Goal: Navigation & Orientation: Find specific page/section

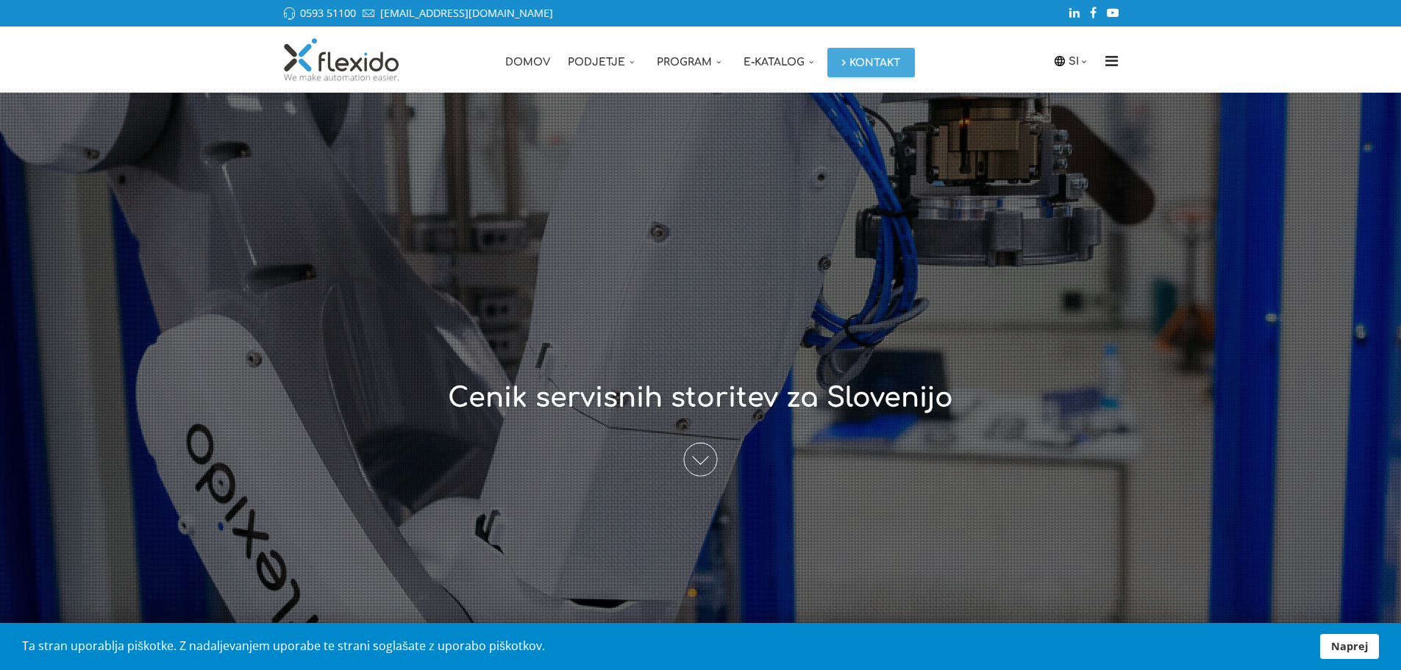
click at [705, 459] on span at bounding box center [701, 460] width 34 height 34
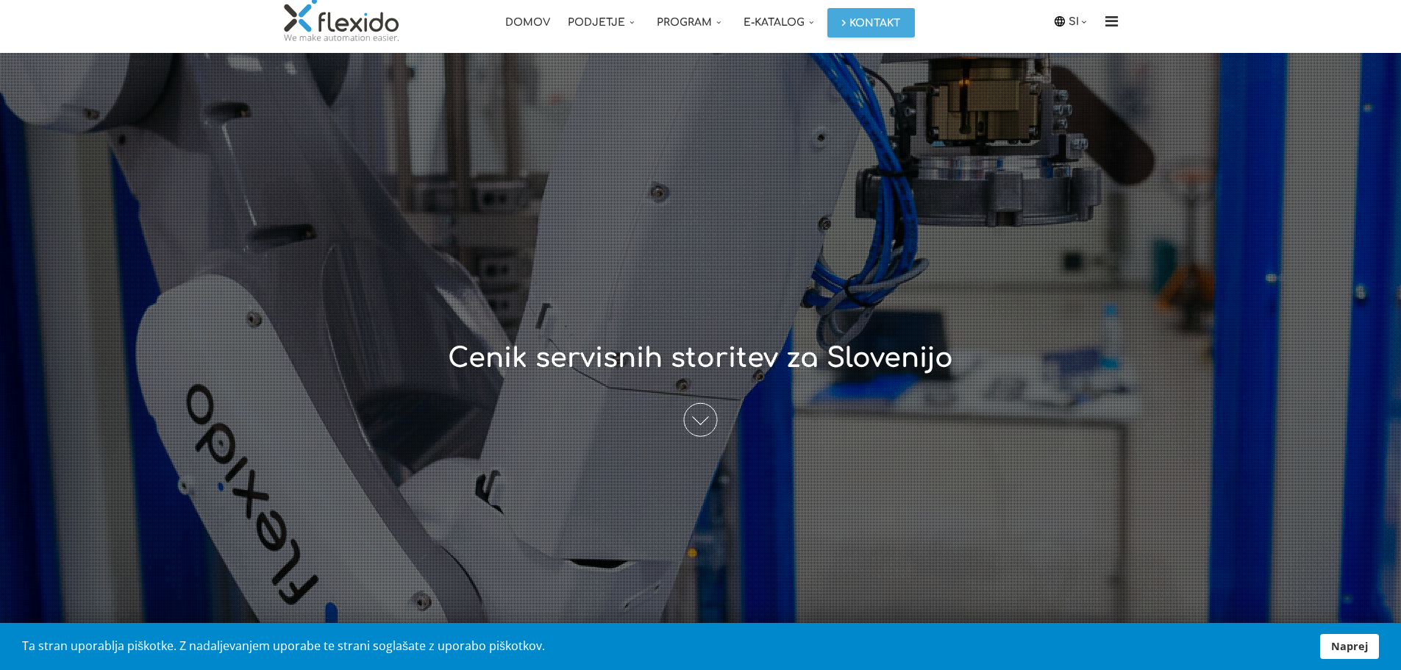
scroll to position [17, 0]
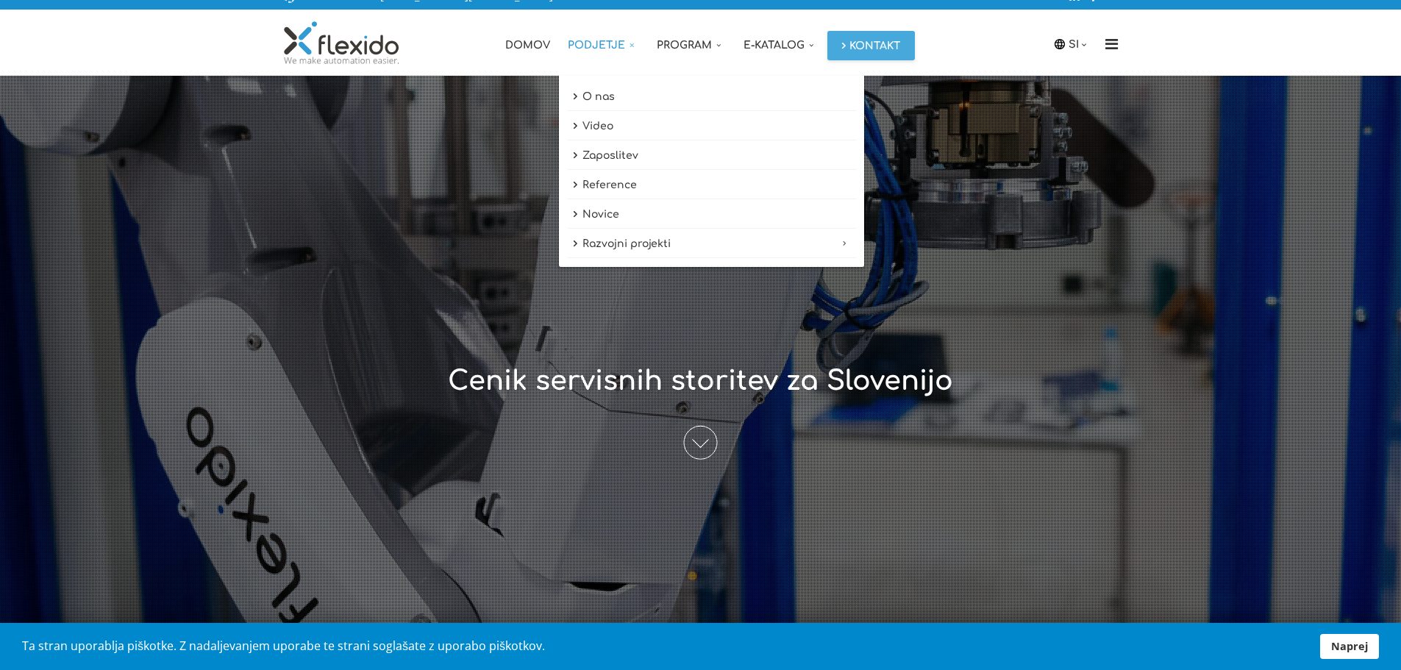
click at [588, 43] on link "Podjetje" at bounding box center [603, 43] width 89 height 66
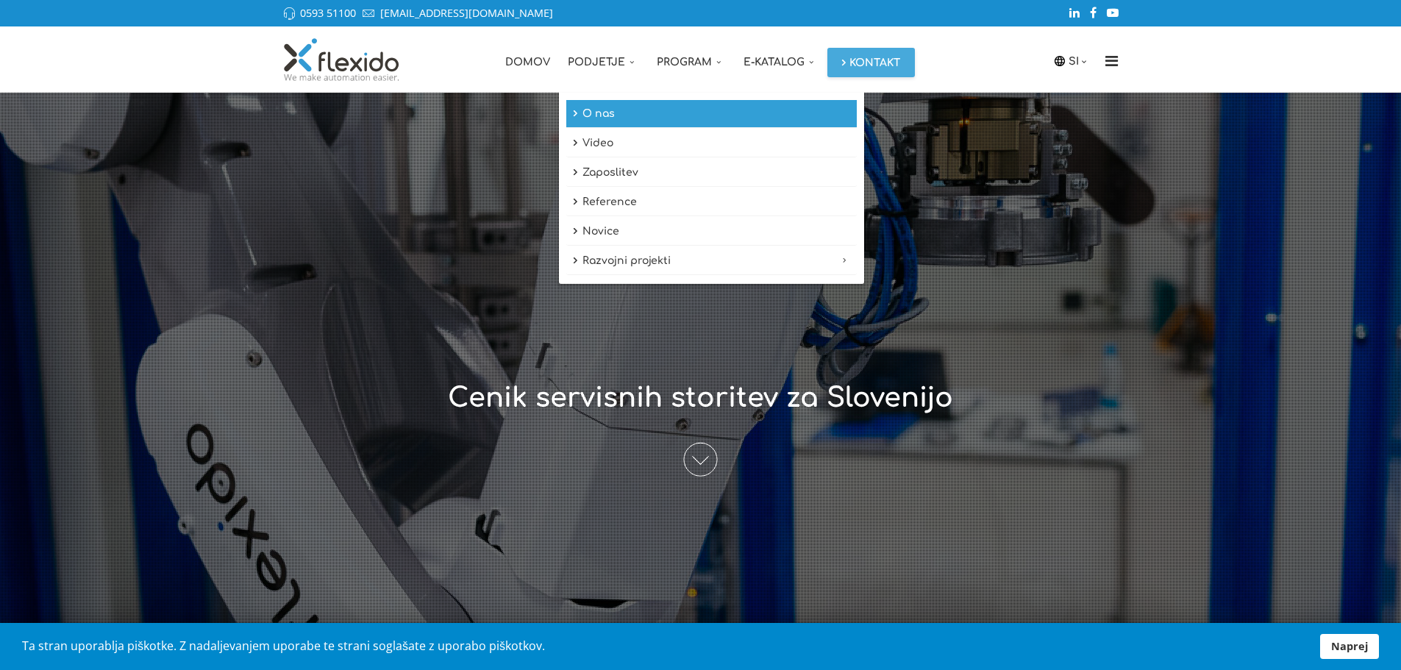
click at [600, 112] on link "O nas" at bounding box center [711, 114] width 291 height 28
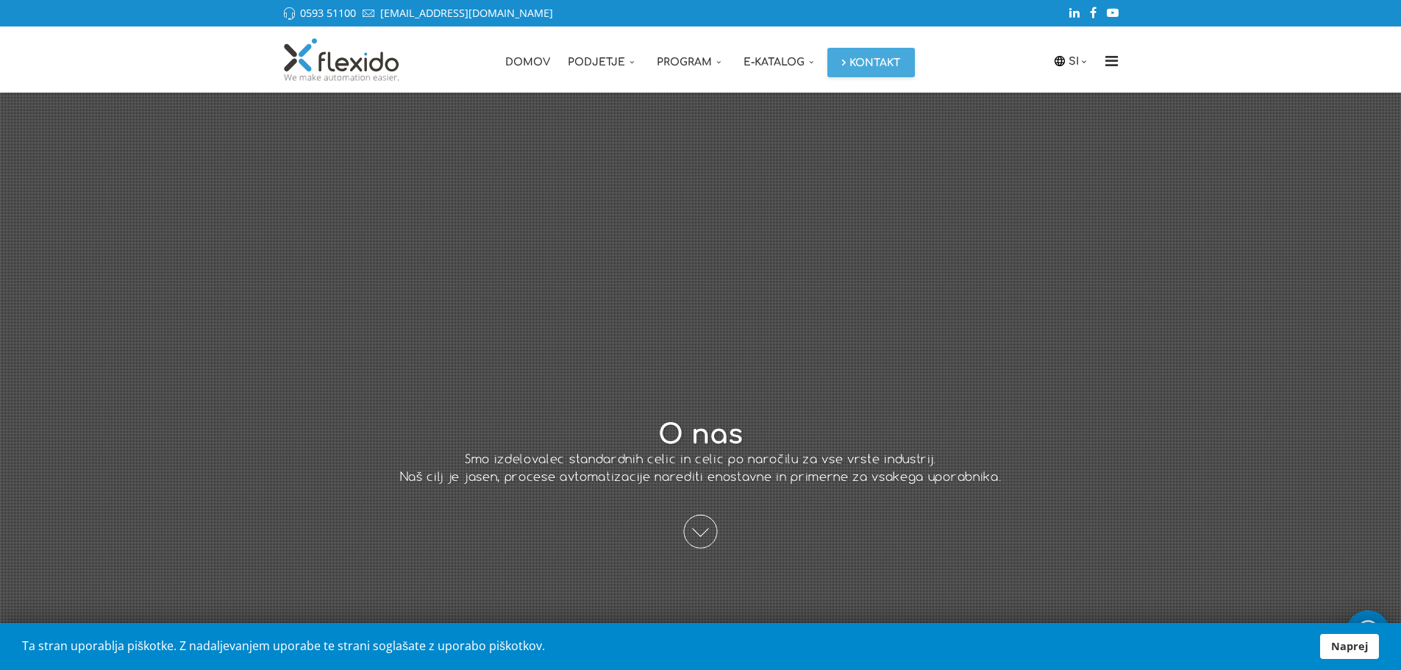
click at [694, 526] on span at bounding box center [701, 532] width 34 height 34
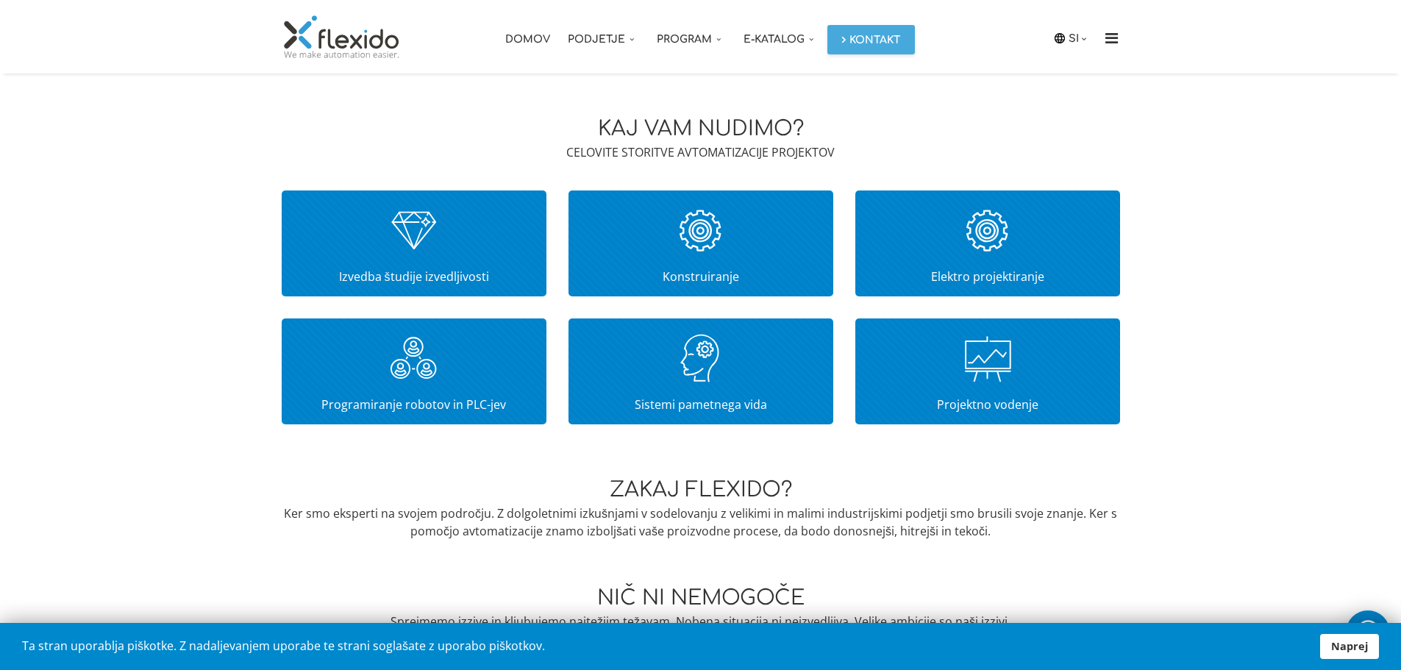
scroll to position [835, 0]
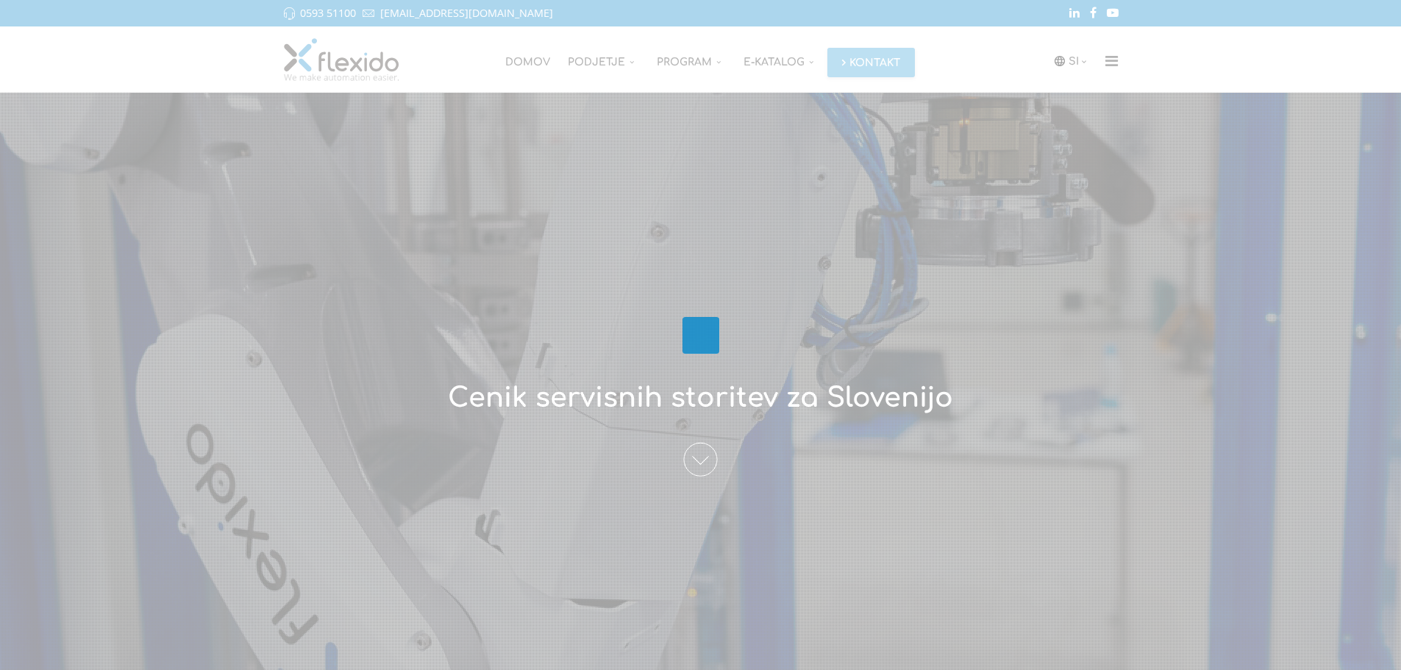
scroll to position [17, 0]
